Goal: Task Accomplishment & Management: Complete application form

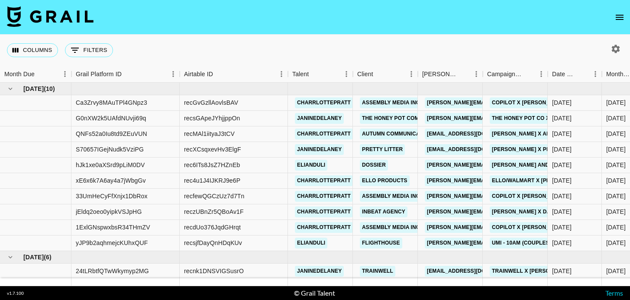
click at [618, 15] on icon "open drawer" at bounding box center [619, 17] width 10 height 10
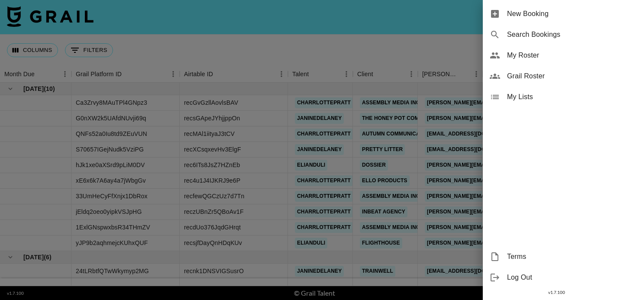
click at [585, 23] on div "New Booking" at bounding box center [556, 13] width 147 height 21
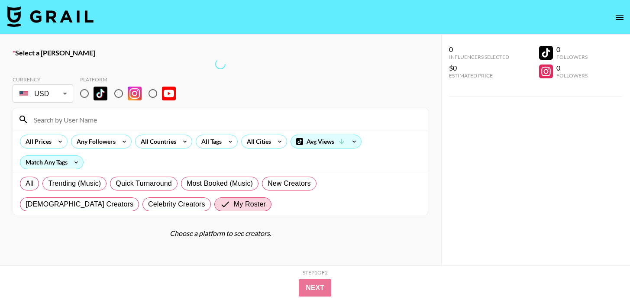
click at [151, 91] on input "radio" at bounding box center [153, 93] width 18 height 18
radio input "true"
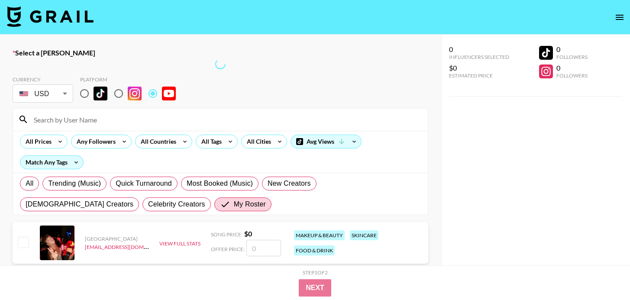
click at [68, 119] on input at bounding box center [226, 120] width 394 height 14
paste input "[PERSON_NAME][EMAIL_ADDRESS][DOMAIN_NAME]"
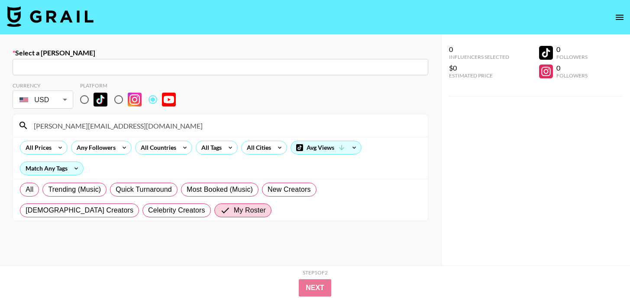
type input "[PERSON_NAME][EMAIL_ADDRESS][DOMAIN_NAME]"
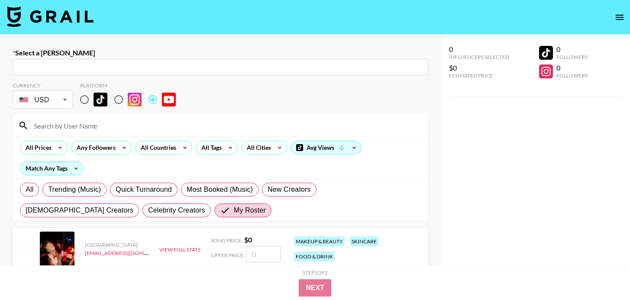
click at [72, 70] on input "text" at bounding box center [220, 67] width 405 height 10
paste input "[PERSON_NAME][EMAIL_ADDRESS][DOMAIN_NAME]"
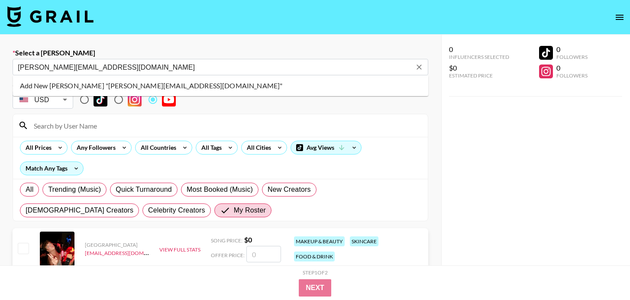
click at [79, 84] on li "Add New [PERSON_NAME] "[PERSON_NAME][EMAIL_ADDRESS][DOMAIN_NAME]"" at bounding box center [221, 86] width 416 height 14
type input "Add New [PERSON_NAME] "[PERSON_NAME][EMAIL_ADDRESS][DOMAIN_NAME]""
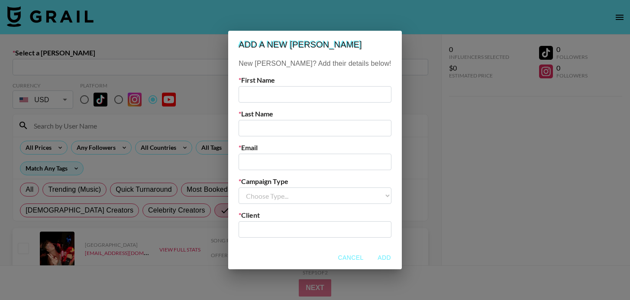
click at [306, 96] on input "text" at bounding box center [315, 94] width 152 height 16
type input "[PERSON_NAME]"
click at [282, 135] on input "text" at bounding box center [315, 128] width 152 height 16
type input "Sierra"
click at [279, 155] on input "email" at bounding box center [315, 162] width 152 height 16
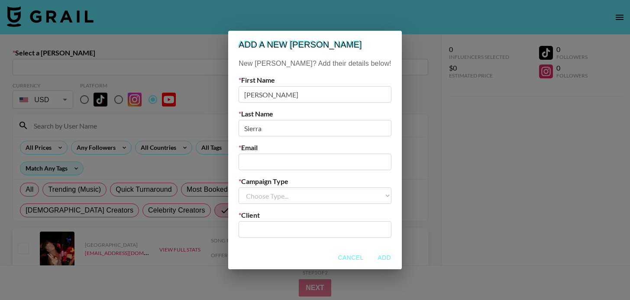
paste input "[PERSON_NAME][EMAIL_ADDRESS][DOMAIN_NAME]"
type input "[PERSON_NAME][EMAIL_ADDRESS][DOMAIN_NAME]"
click at [291, 196] on select "Choose Type... Song Promos Brand Promos" at bounding box center [315, 195] width 152 height 16
select select "Brand"
click at [256, 187] on select "Choose Type... Song Promos Brand Promos" at bounding box center [315, 195] width 152 height 16
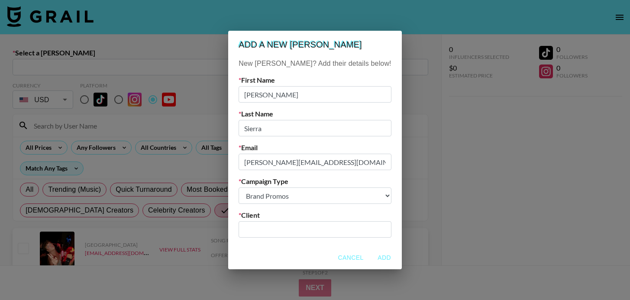
click at [293, 228] on input "text" at bounding box center [315, 230] width 142 height 10
click at [293, 229] on input "text" at bounding box center [315, 230] width 142 height 10
drag, startPoint x: 266, startPoint y: 231, endPoint x: 258, endPoint y: 231, distance: 8.7
click at [258, 231] on div "myHeritage ​" at bounding box center [315, 229] width 152 height 16
click at [319, 253] on li "Add New Client: "MyHeritage"" at bounding box center [315, 249] width 117 height 14
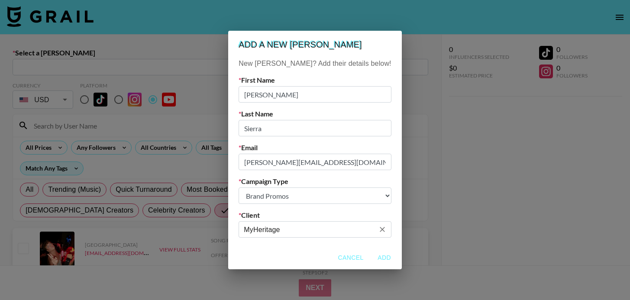
type input "MyHeritage"
click at [371, 259] on button "Add" at bounding box center [385, 258] width 28 height 16
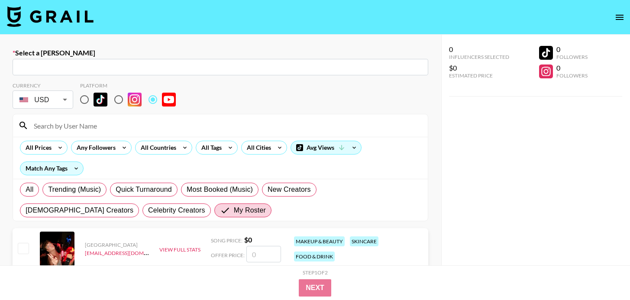
type input "[PERSON_NAME][EMAIL_ADDRESS][DOMAIN_NAME]: [PERSON_NAME] -- MyHeritage -- sYlV5…"
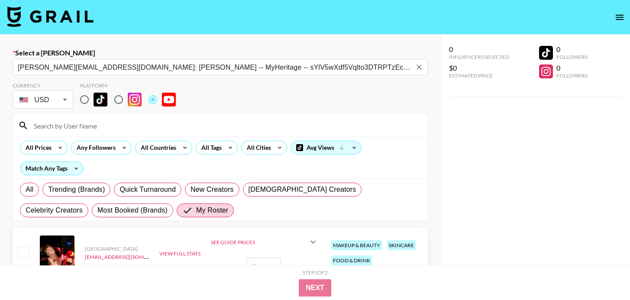
click at [103, 124] on input at bounding box center [226, 126] width 394 height 14
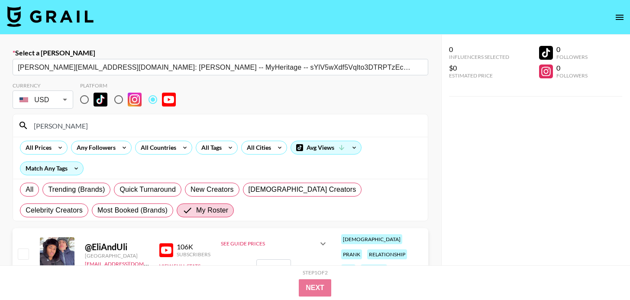
type input "[PERSON_NAME]"
click at [19, 252] on input "checkbox" at bounding box center [23, 254] width 10 height 10
checkbox input "true"
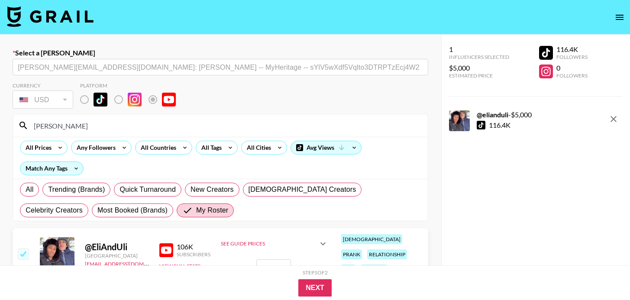
scroll to position [61, 0]
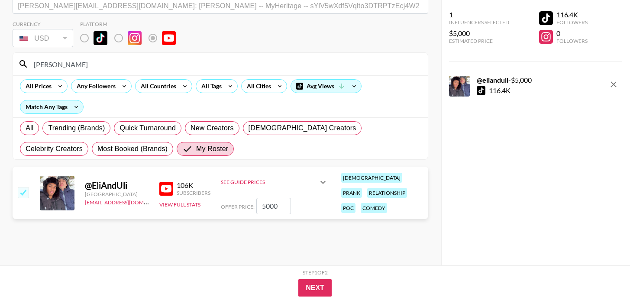
drag, startPoint x: 280, startPoint y: 206, endPoint x: 251, endPoint y: 206, distance: 29.0
click at [251, 206] on div "Offer Price: 5000" at bounding box center [274, 206] width 107 height 16
type input "1600"
click at [309, 288] on button "Next" at bounding box center [314, 287] width 33 height 17
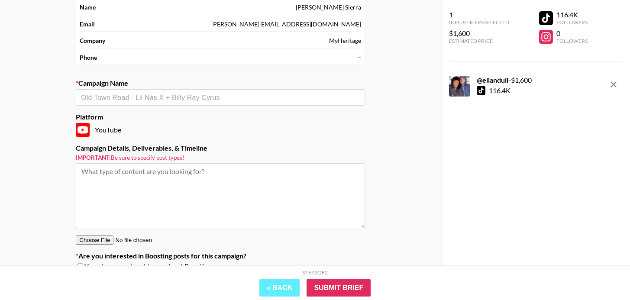
click at [190, 95] on input "text" at bounding box center [220, 98] width 279 height 10
click at [189, 94] on input "text" at bounding box center [220, 98] width 279 height 10
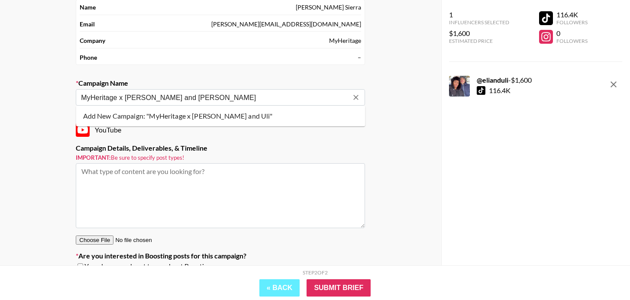
click at [218, 115] on li "Add New Campaign: "MyHeritage x [PERSON_NAME] and Uli"" at bounding box center [220, 116] width 289 height 14
type input "MyHeritage x [PERSON_NAME] and [PERSON_NAME]"
click at [204, 179] on textarea at bounding box center [220, 195] width 289 height 65
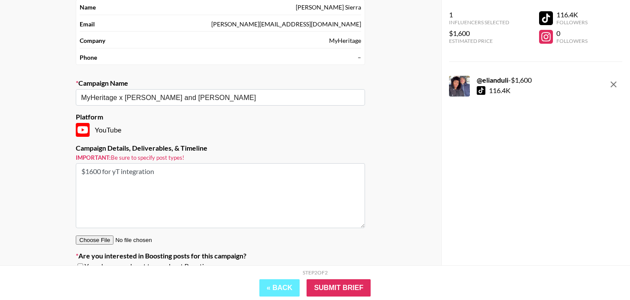
click at [138, 183] on textarea "$1600 for yT integration" at bounding box center [220, 195] width 289 height 65
click at [113, 176] on textarea "$1600 for yT integration" at bounding box center [220, 195] width 289 height 65
click at [108, 173] on textarea "$1600 for YT integration" at bounding box center [220, 195] width 289 height 65
drag, startPoint x: 113, startPoint y: 173, endPoint x: 100, endPoint y: 173, distance: 13.0
click at [100, 173] on textarea "$1600 for YT integration" at bounding box center [220, 195] width 289 height 65
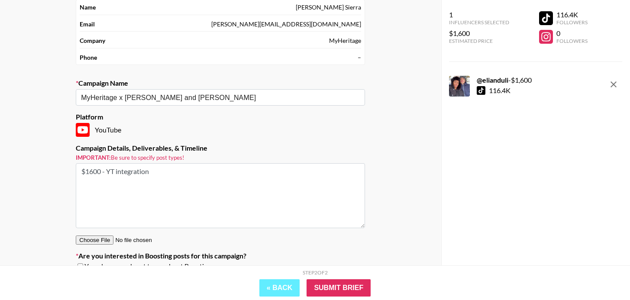
type textarea "$1600 - YT integration"
click at [357, 297] on div "Step 2 of 2 View Summary « Back Submit Brief" at bounding box center [315, 282] width 630 height 35
click at [355, 289] on input "Submit Brief" at bounding box center [339, 287] width 64 height 17
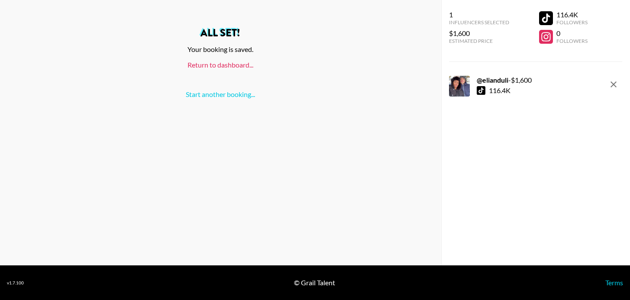
click at [239, 68] on link "Return to dashboard..." at bounding box center [220, 65] width 66 height 8
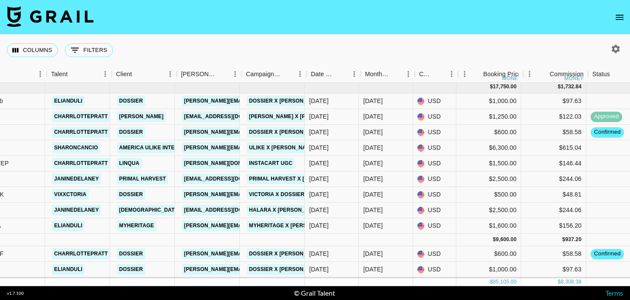
scroll to position [382, 241]
